Goal: Task Accomplishment & Management: Use online tool/utility

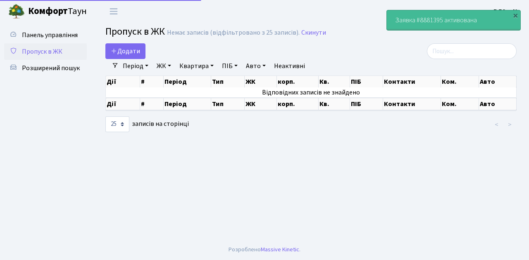
select select "25"
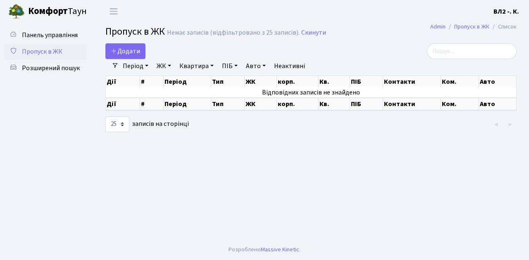
click at [349, 245] on footer "Розроблено Massive Kinetic ." at bounding box center [264, 250] width 529 height 21
drag, startPoint x: 318, startPoint y: 256, endPoint x: 314, endPoint y: 246, distance: 11.0
click at [318, 255] on footer "Розроблено Massive Kinetic ." at bounding box center [264, 250] width 529 height 21
drag, startPoint x: 378, startPoint y: 34, endPoint x: 294, endPoint y: 207, distance: 191.5
click at [294, 207] on main "Admin Пропуск в ЖК Список Пропуск в ЖК Немає записів (відфільтровано з 25 запис…" at bounding box center [311, 131] width 436 height 217
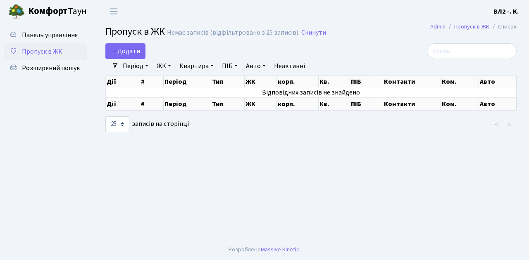
click at [405, 13] on header "[PERSON_NAME] ВЛ2 -. К. Мій обліковий запис Вийти" at bounding box center [264, 11] width 529 height 23
click at [392, 9] on header "[PERSON_NAME] ВЛ2 -. К. Мій обліковий запис Вийти" at bounding box center [264, 11] width 529 height 23
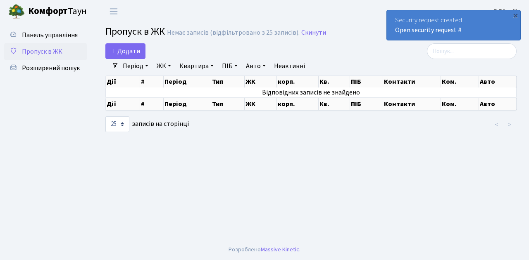
click at [319, 14] on header "[PERSON_NAME] ВЛ2 -. К. Мій обліковий запис Вийти" at bounding box center [264, 11] width 529 height 23
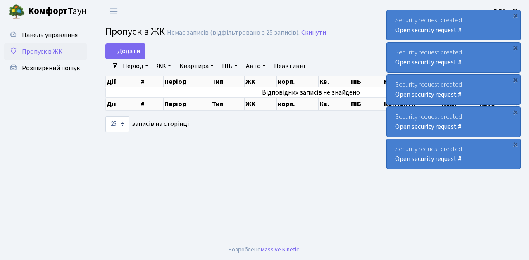
click at [470, 225] on main "Admin Пропуск в ЖК Список Пропуск в ЖК Немає записів (відфільтровано з 25 запис…" at bounding box center [311, 131] width 436 height 217
click at [243, 187] on main "Admin Пропуск в ЖК Список Пропуск в ЖК Немає записів (відфільтровано з 25 запис…" at bounding box center [311, 131] width 436 height 217
